Goal: Communication & Community: Answer question/provide support

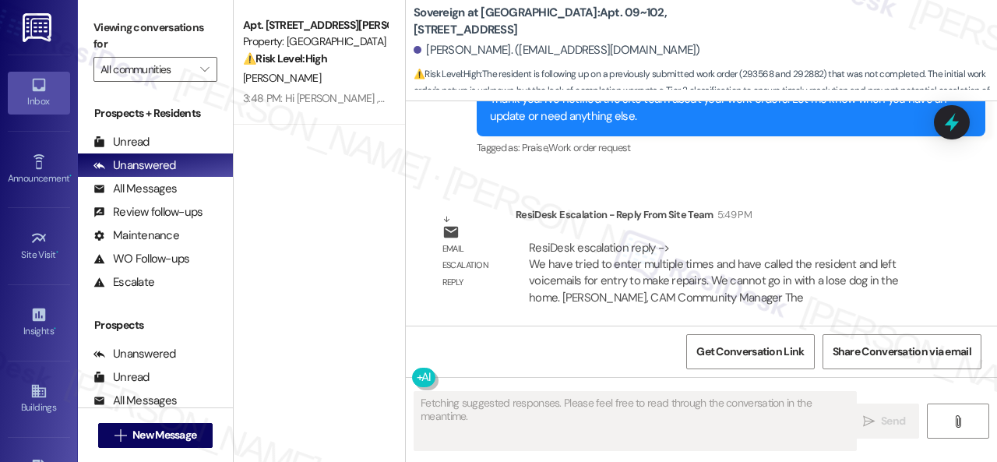
scroll to position [4429, 0]
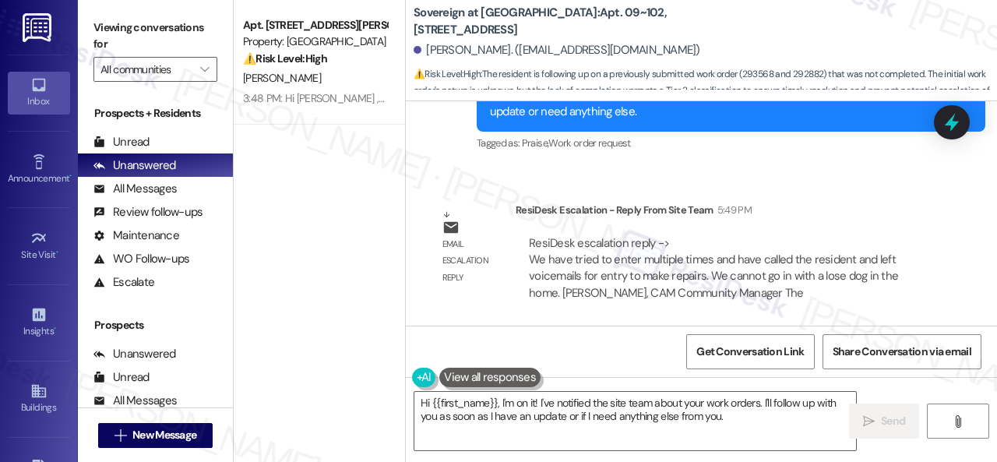
drag, startPoint x: 745, startPoint y: 419, endPoint x: 280, endPoint y: 371, distance: 466.7
click at [280, 371] on div "Apt. [STREET_ADDRESS][PERSON_NAME] Property: [GEOGRAPHIC_DATA] ⚠️ Risk Level: H…" at bounding box center [615, 231] width 763 height 462
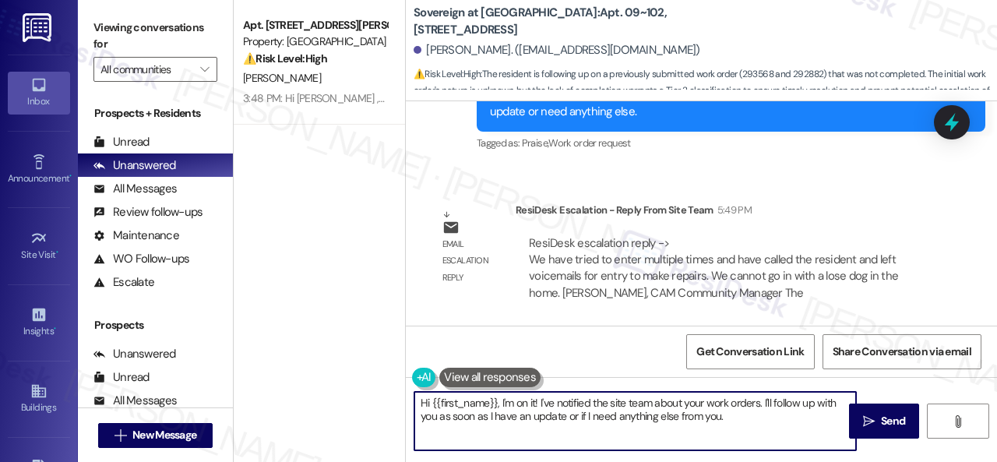
paste textarea "ey, I have an update on your concern. The site team has stated that they tried …"
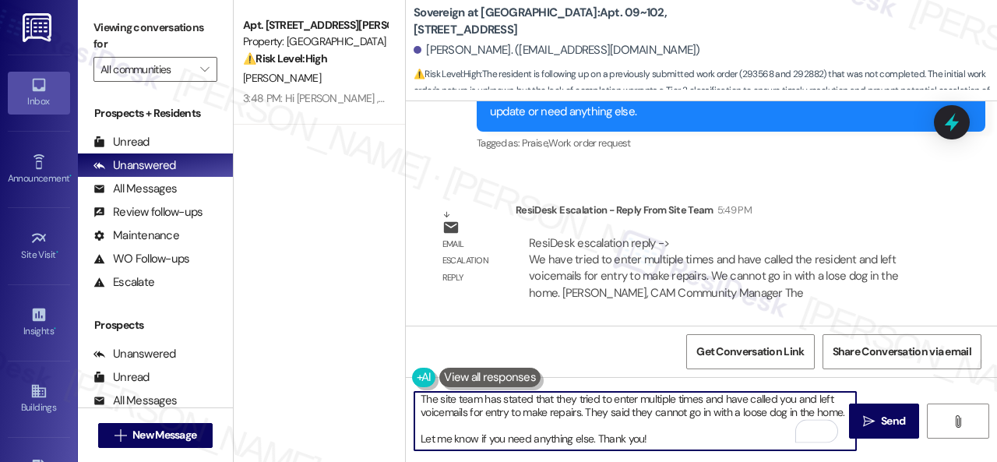
scroll to position [56, 0]
drag, startPoint x: 668, startPoint y: 426, endPoint x: 408, endPoint y: 428, distance: 260.1
click at [408, 428] on div "Hey, I have an update on your concern. The site team has stated that they tried…" at bounding box center [627, 421] width 443 height 60
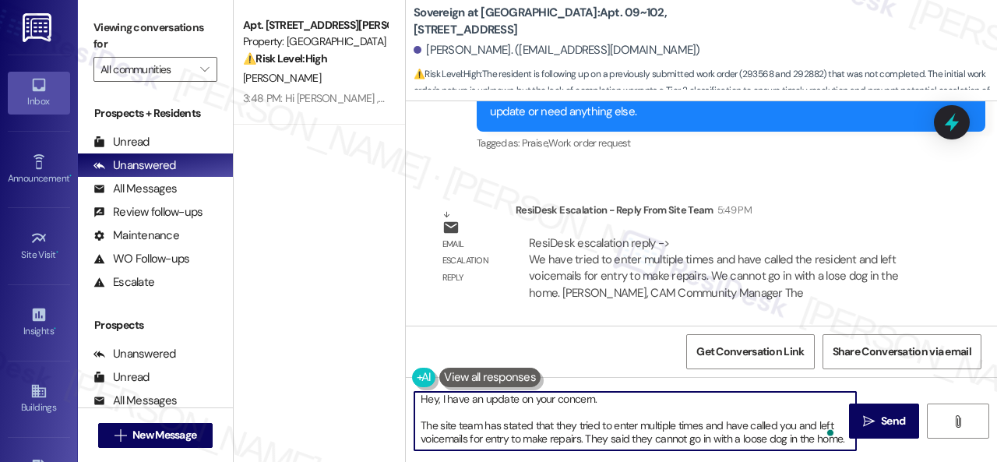
scroll to position [0, 0]
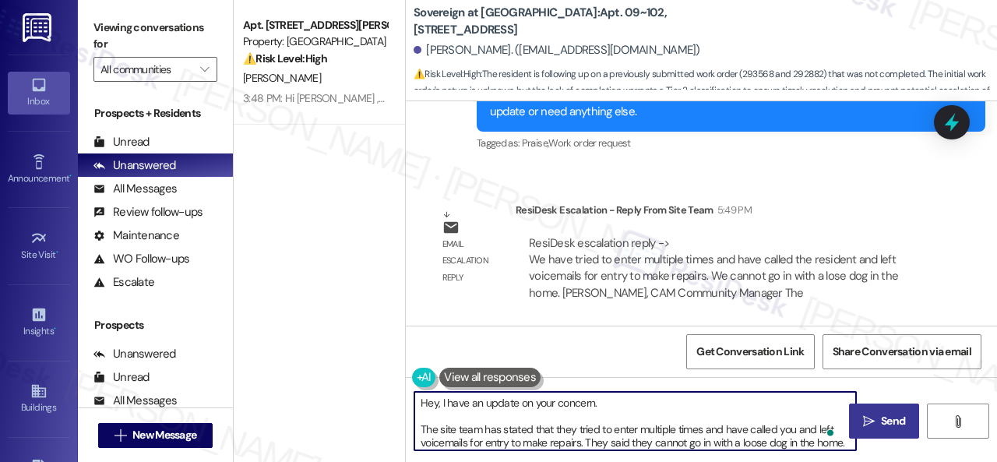
type textarea "Hey, I have an update on your concern. The site team has stated that they tried…"
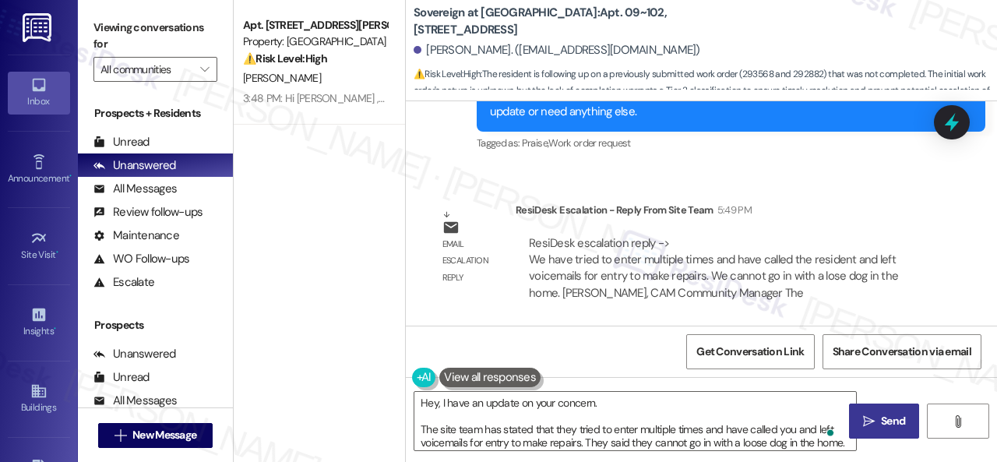
click at [881, 418] on span "Send" at bounding box center [893, 421] width 24 height 16
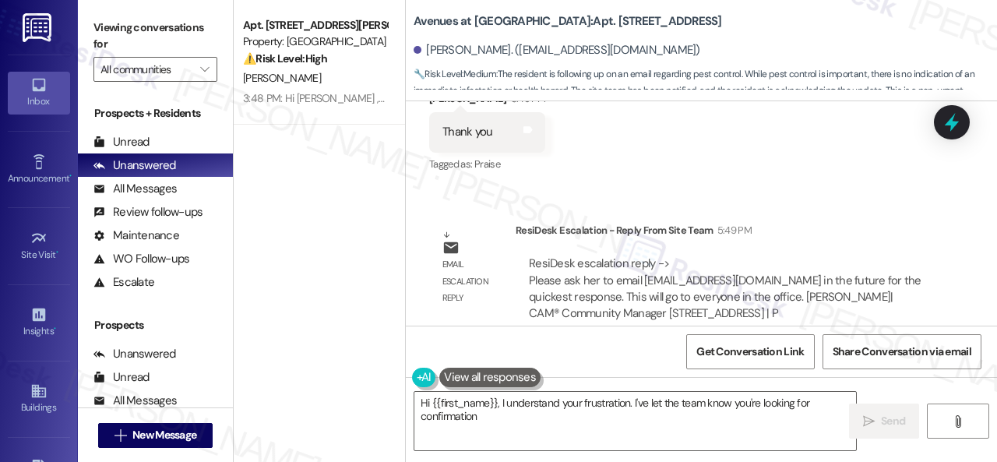
scroll to position [17012, 0]
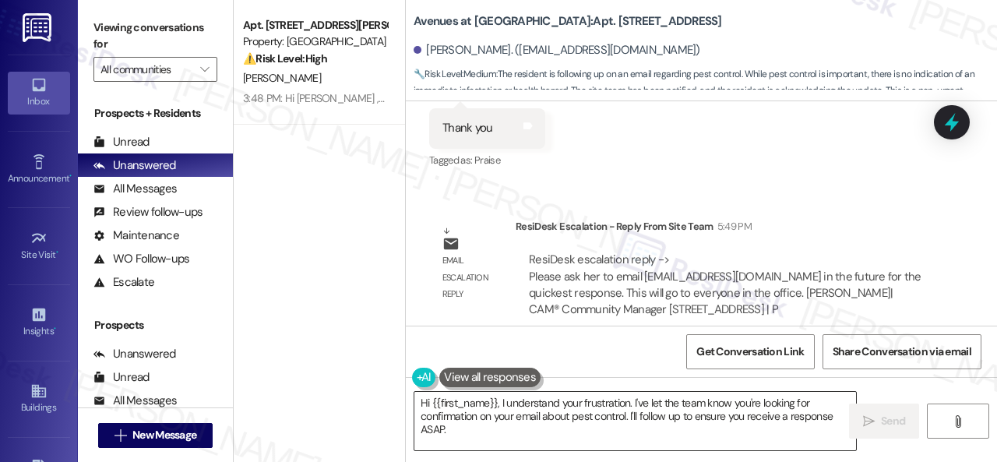
drag, startPoint x: 500, startPoint y: 403, endPoint x: 538, endPoint y: 439, distance: 51.8
click at [538, 439] on textarea "Hi {{first_name}}, I understand your frustration. I've let the team know you're…" at bounding box center [635, 421] width 442 height 58
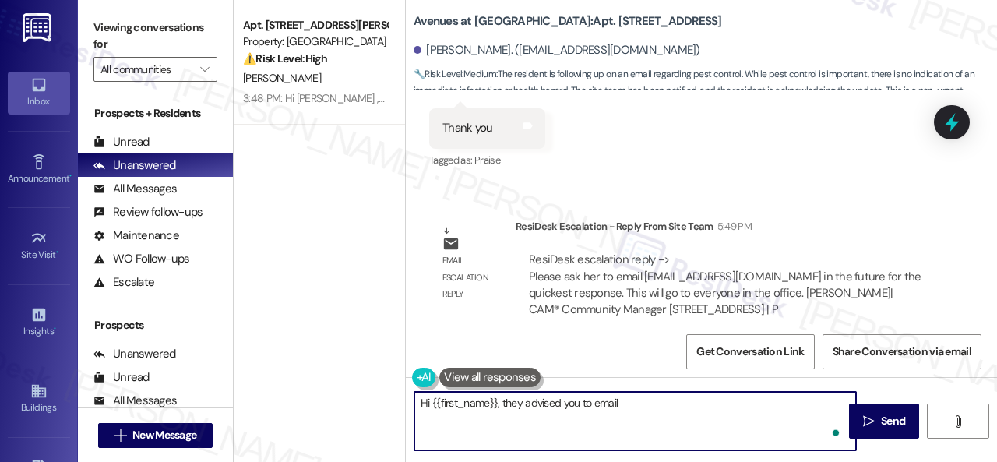
paste textarea "AvenuesLeasing@nolanliving.com in the future for the quickest response. This wi…"
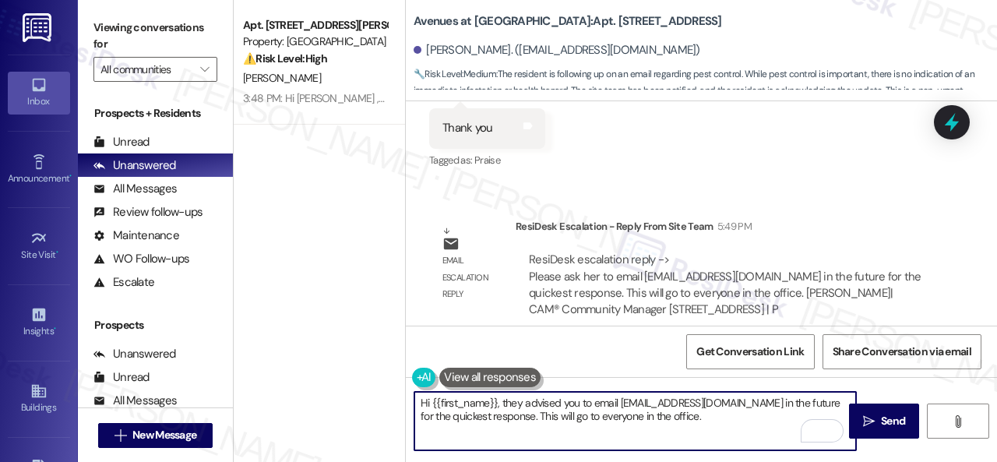
click at [534, 415] on textarea "Hi {{first_name}}, they advised you to email AvenuesLeasing@nolanliving.com in …" at bounding box center [635, 421] width 442 height 58
click at [544, 424] on textarea "Hi {{first_name}}, they advised you to email AvenuesLeasing@nolanliving.com in …" at bounding box center [635, 421] width 442 height 58
drag, startPoint x: 542, startPoint y: 415, endPoint x: 525, endPoint y: 418, distance: 17.4
click at [525, 418] on textarea "Hi {{first_name}}, they advised you to email AvenuesLeasing@nolanliving.com in …" at bounding box center [635, 421] width 442 height 58
click at [712, 413] on textarea "Hi {{first_name}}, they advised you to email AvenuesLeasing@nolanliving.com in …" at bounding box center [635, 421] width 442 height 58
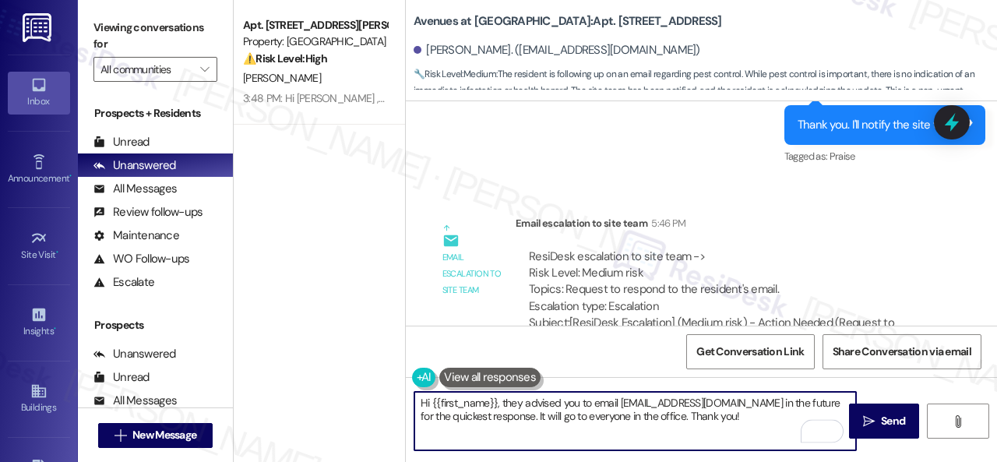
scroll to position [16623, 0]
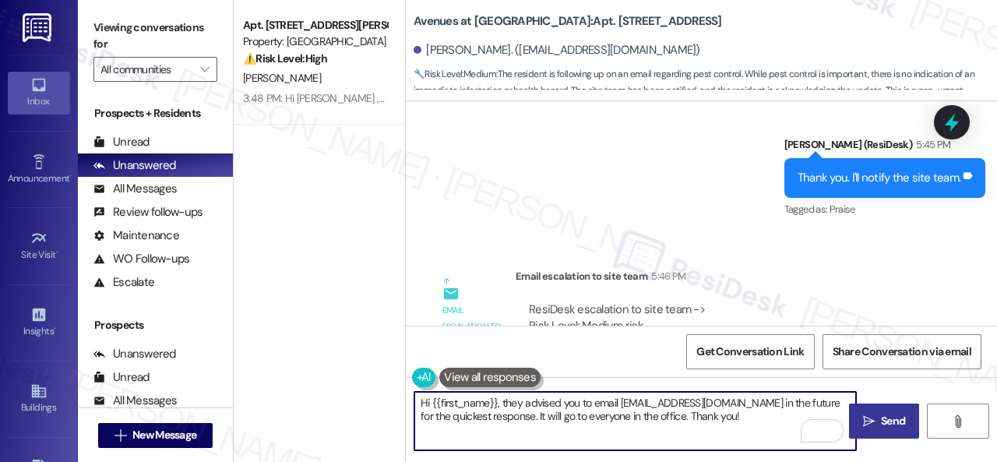
type textarea "Hi {{first_name}}, they advised you to email AvenuesLeasing@nolanliving.com in …"
click at [886, 421] on span "Send" at bounding box center [893, 421] width 24 height 16
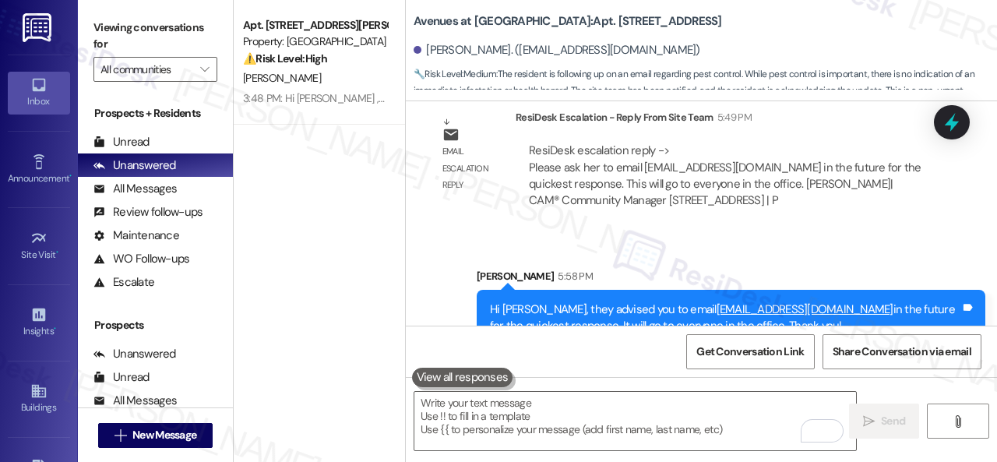
scroll to position [17137, 0]
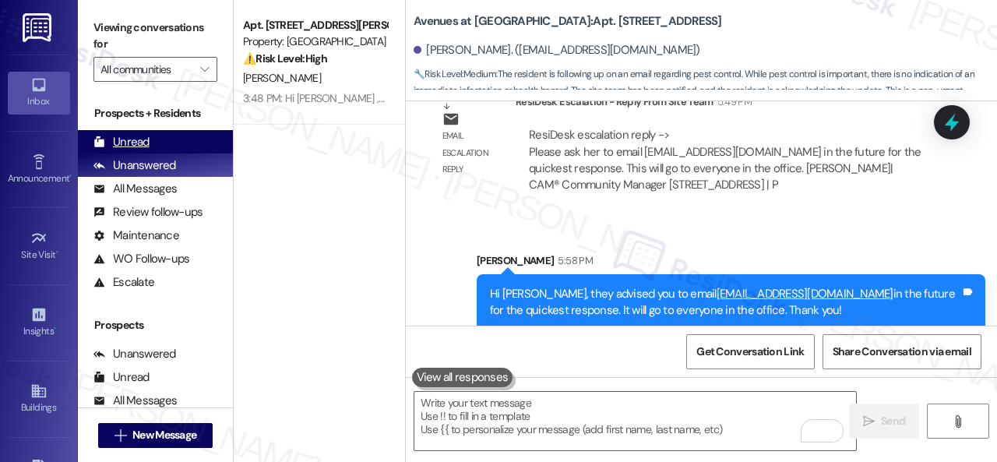
click at [136, 146] on div "Unread" at bounding box center [121, 142] width 56 height 16
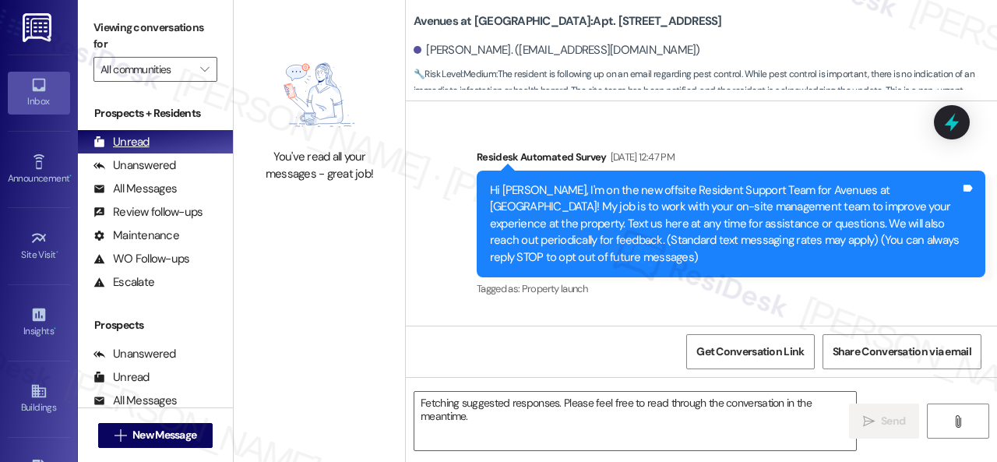
scroll to position [16851, 0]
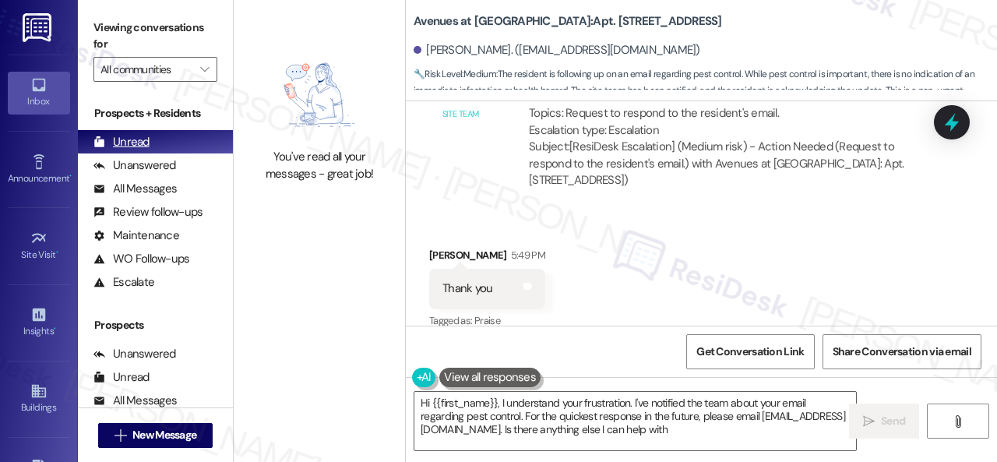
type textarea "Hi {{first_name}}, I understand your frustration. I've notified the team about …"
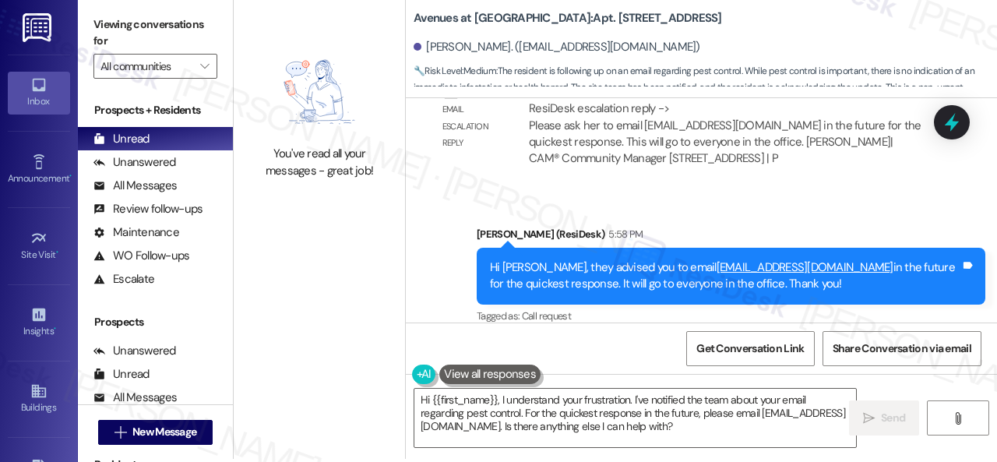
scroll to position [5, 0]
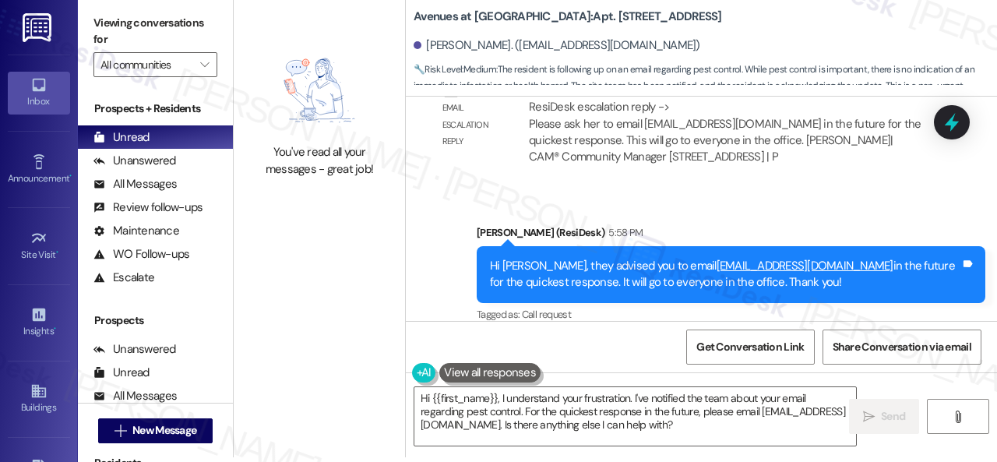
click at [505, 189] on div "Sent via SMS Sarah (ResiDesk) 5:58 PM Hi Jean, they advised you to email Avenue…" at bounding box center [701, 263] width 591 height 148
